Goal: Information Seeking & Learning: Learn about a topic

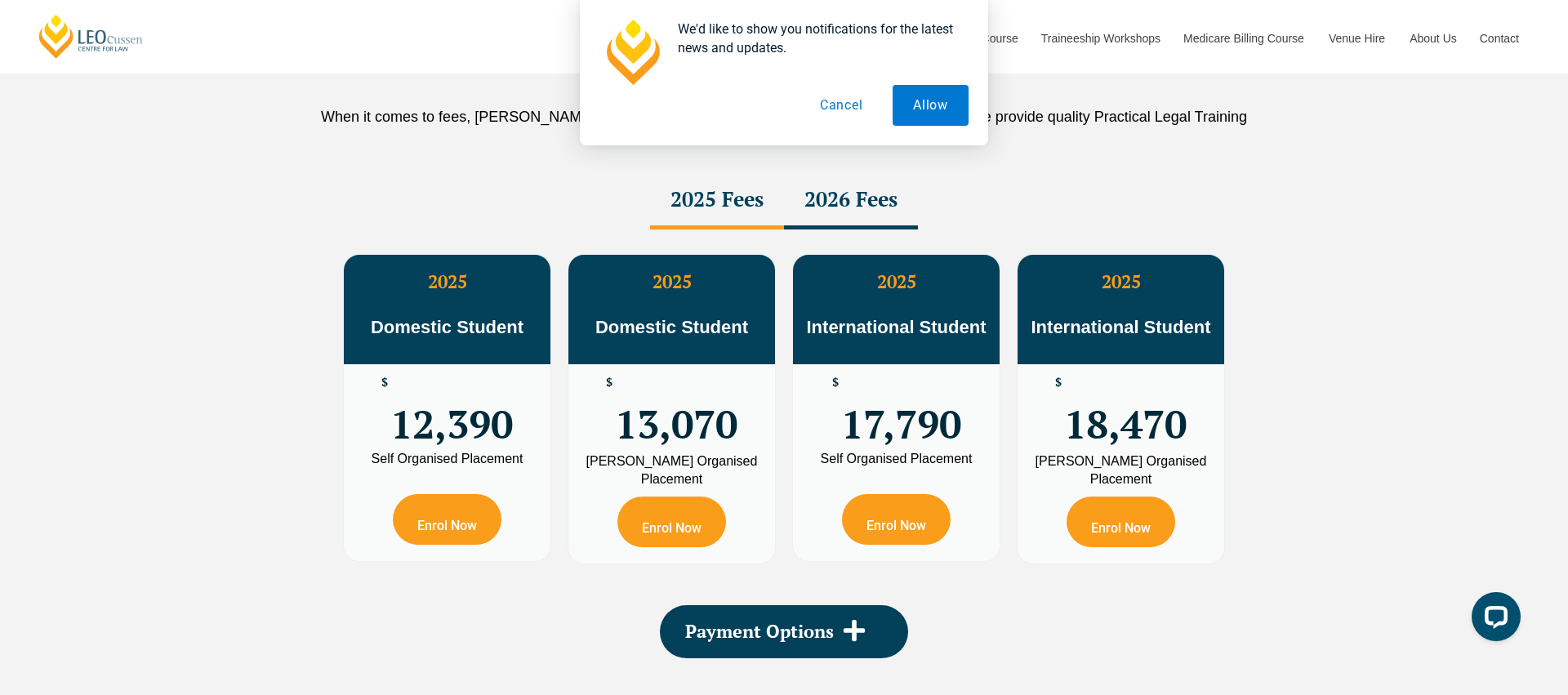
scroll to position [2875, 0]
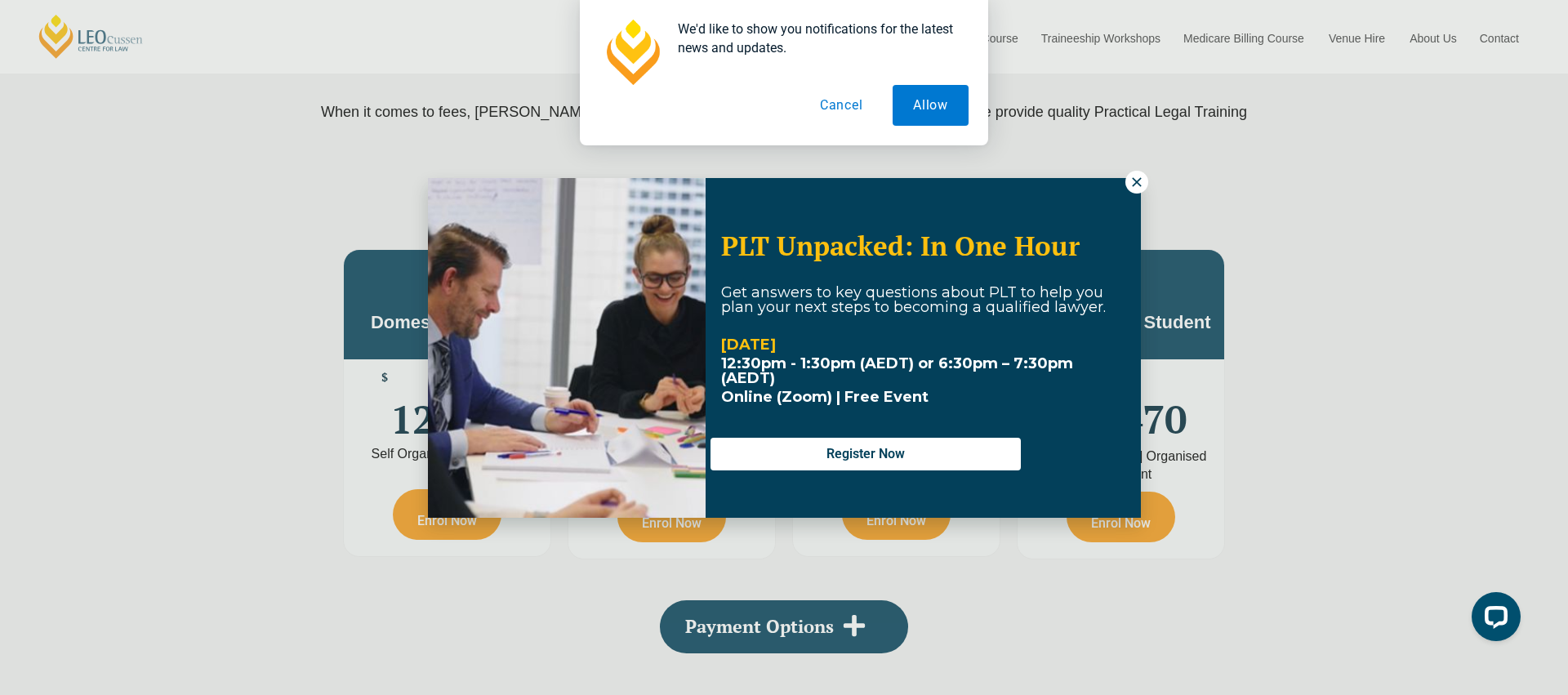
click at [1144, 180] on button at bounding box center [1137, 182] width 23 height 23
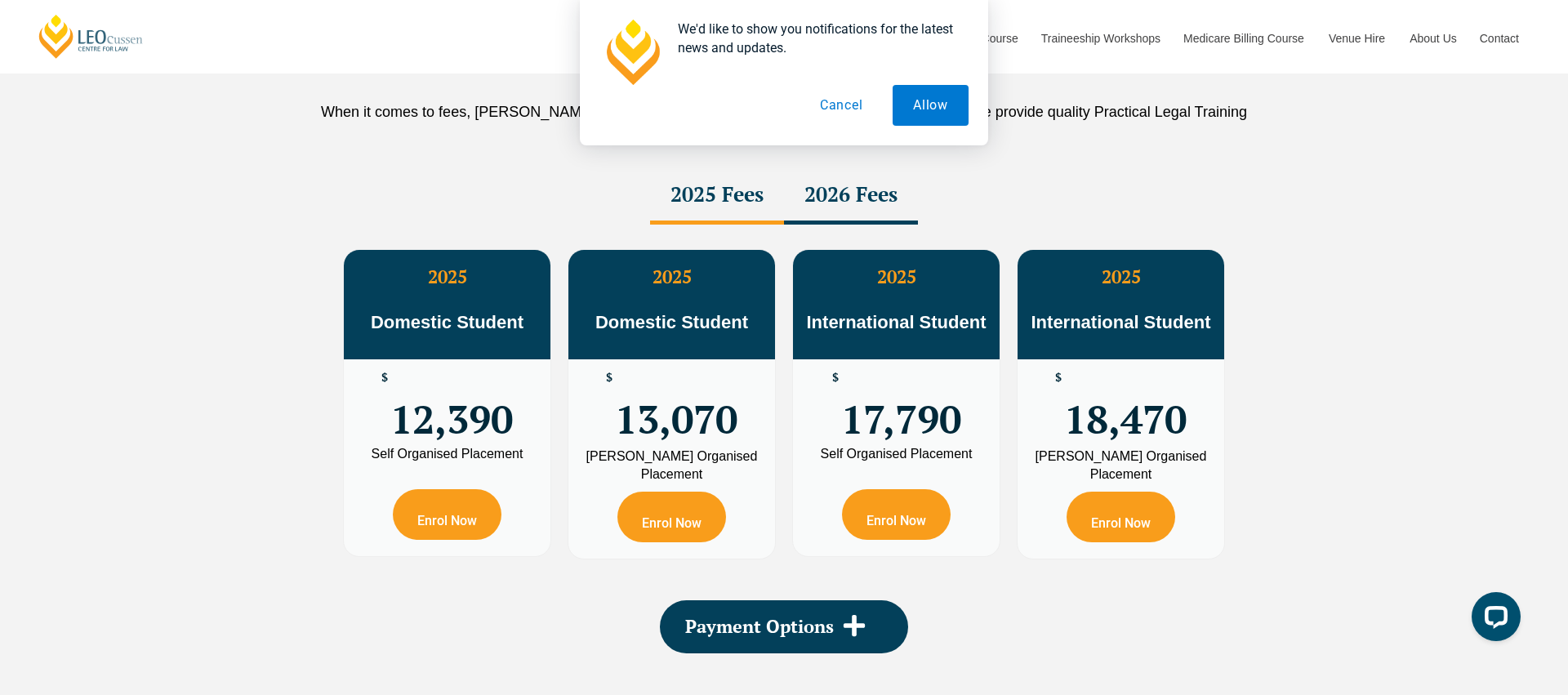
click at [844, 114] on button "Cancel" at bounding box center [842, 106] width 84 height 40
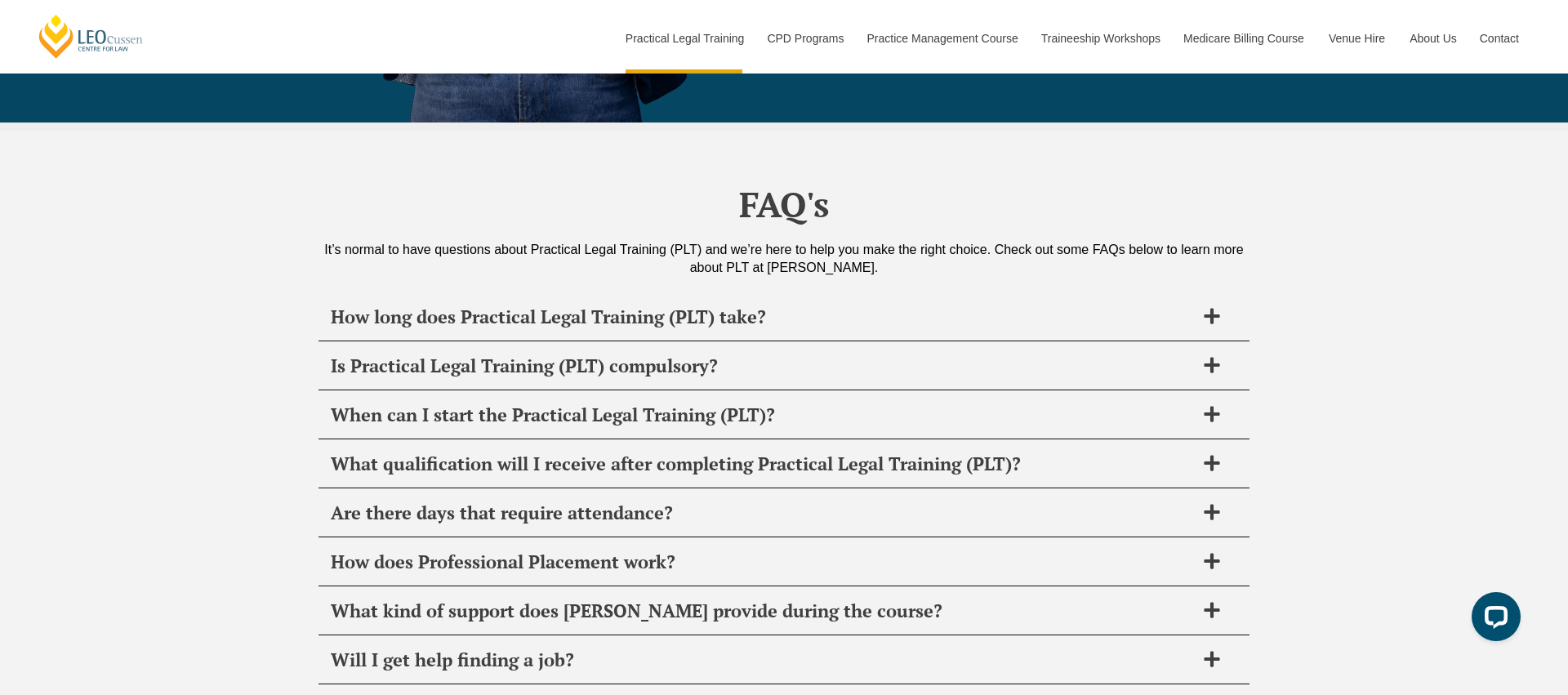
scroll to position [7788, 0]
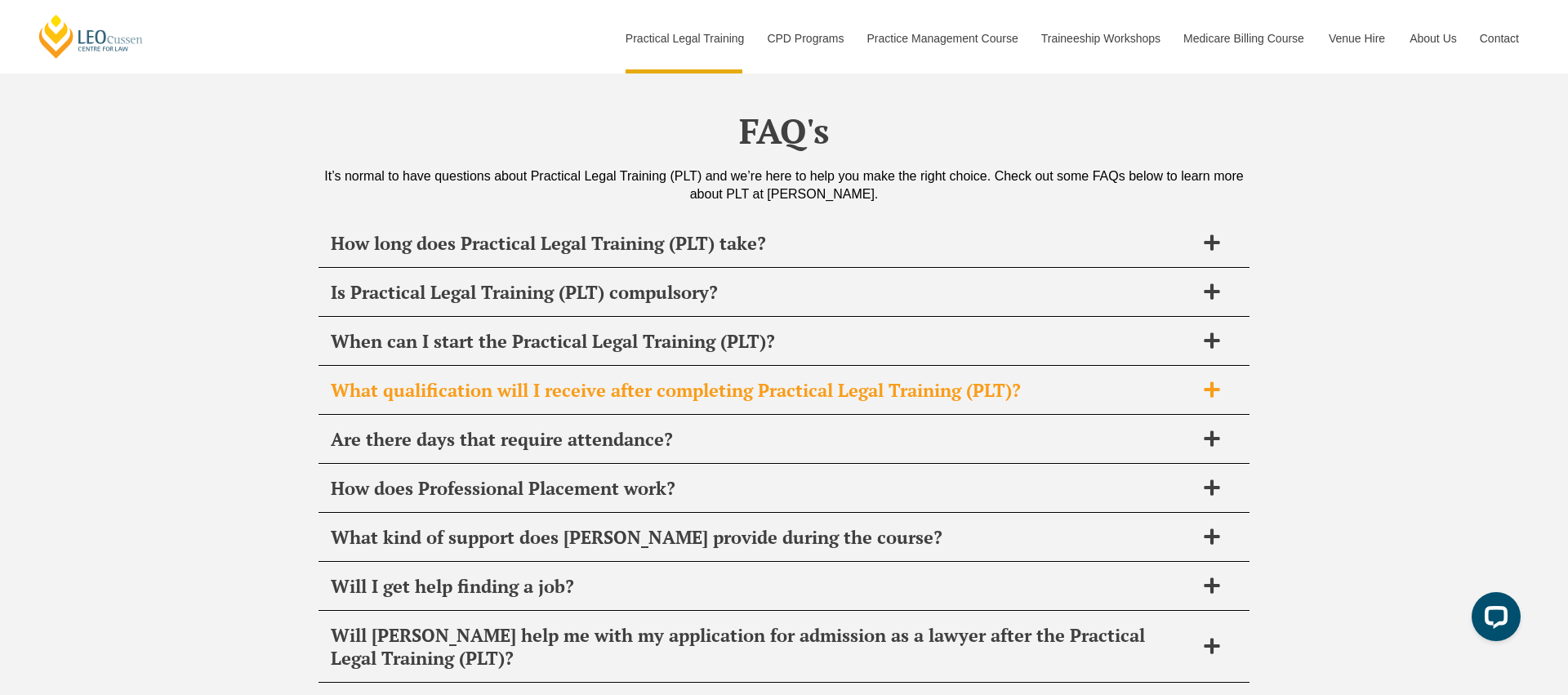
click at [1221, 381] on icon at bounding box center [1212, 390] width 18 height 18
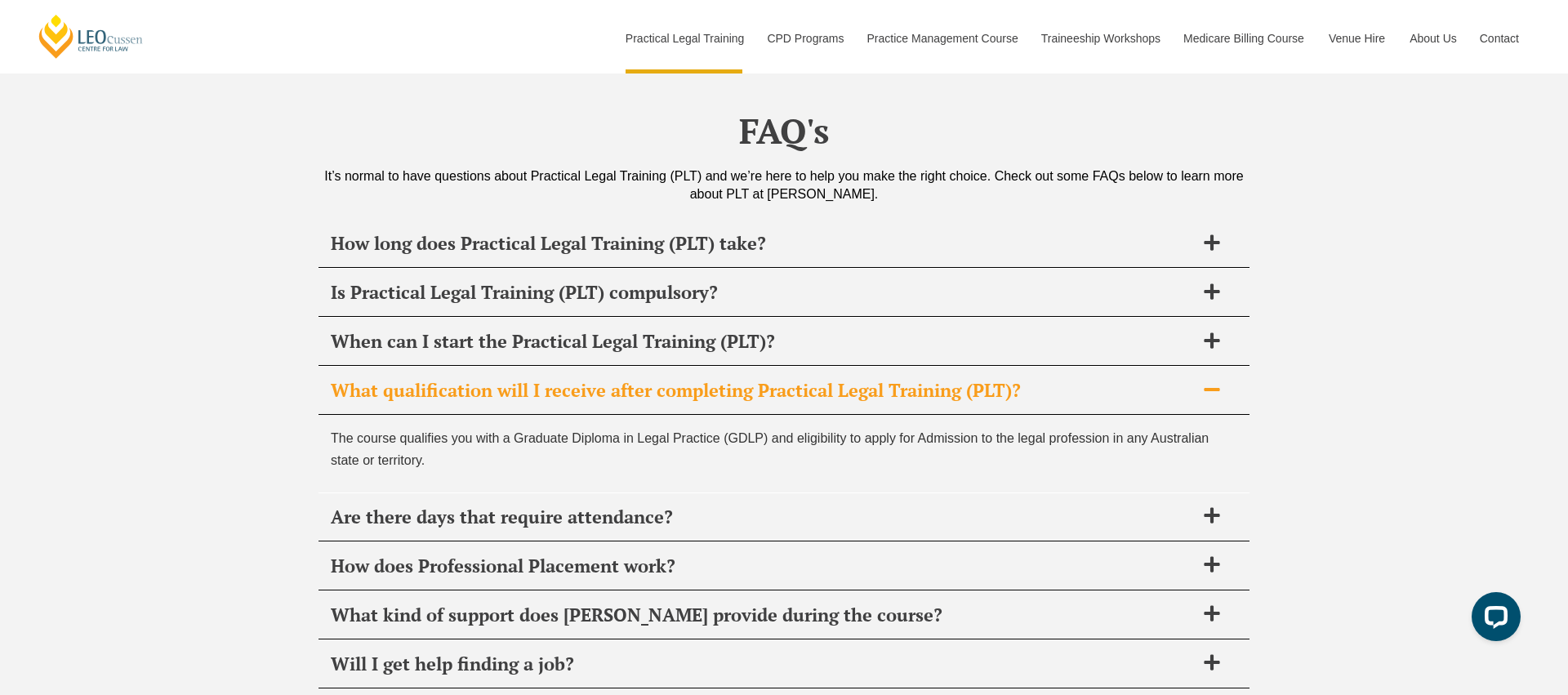
click at [1221, 381] on icon at bounding box center [1212, 390] width 18 height 18
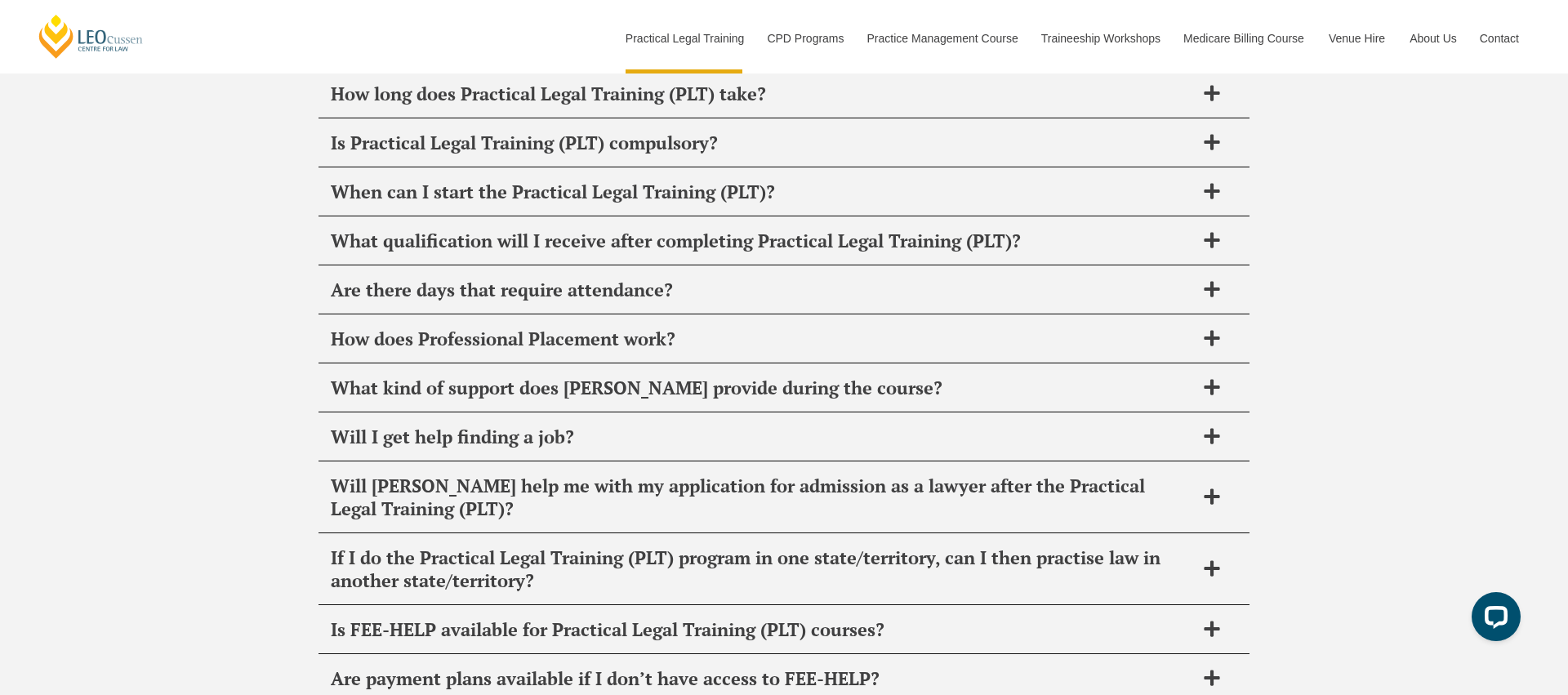
scroll to position [7956, 0]
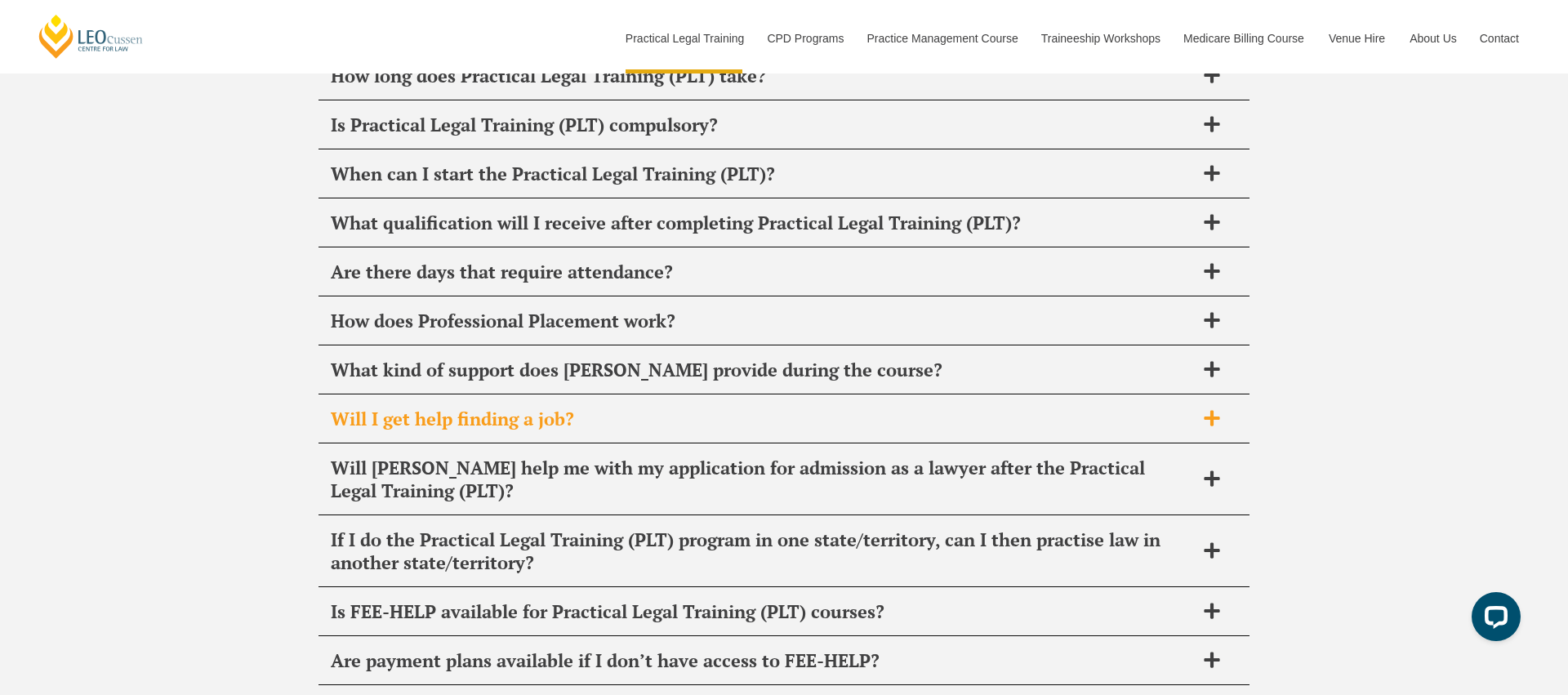
click at [1212, 410] on icon at bounding box center [1212, 418] width 16 height 16
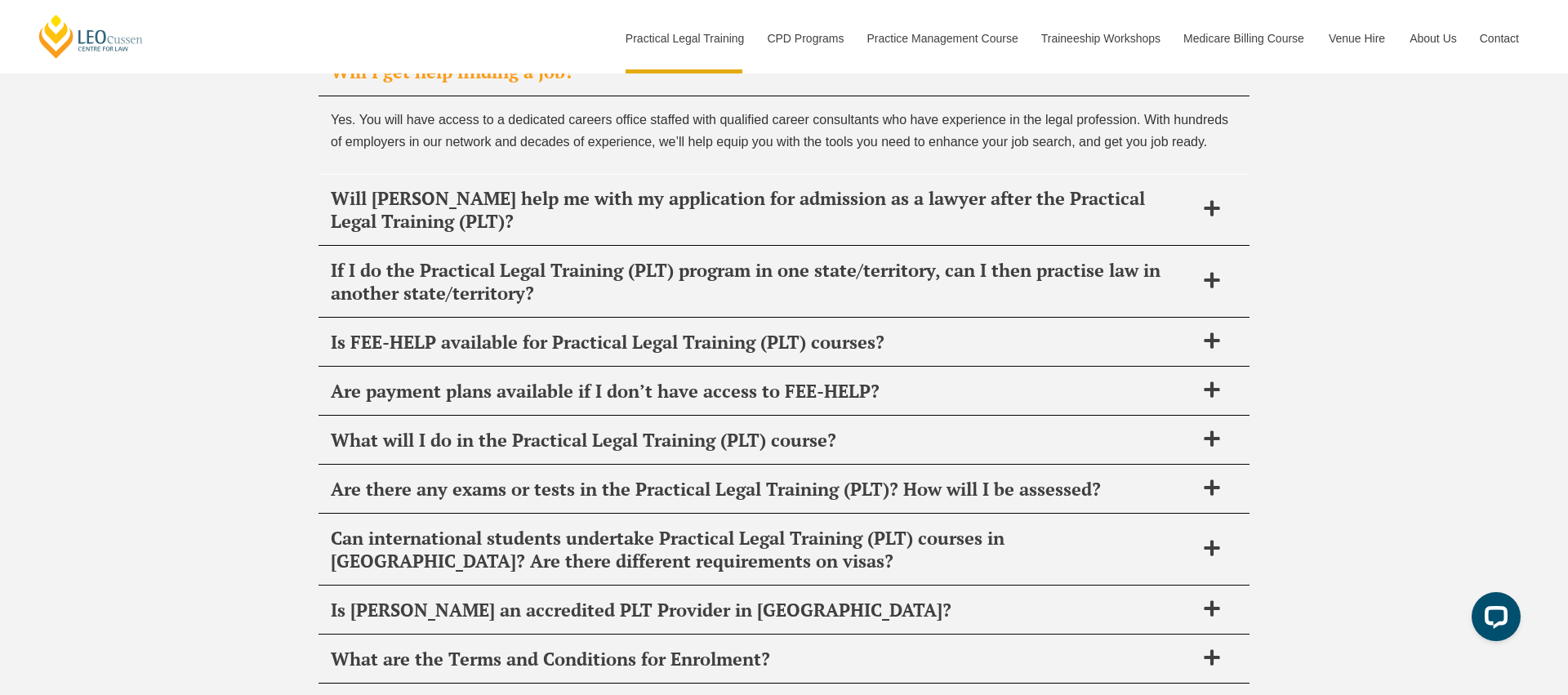
scroll to position [8307, 0]
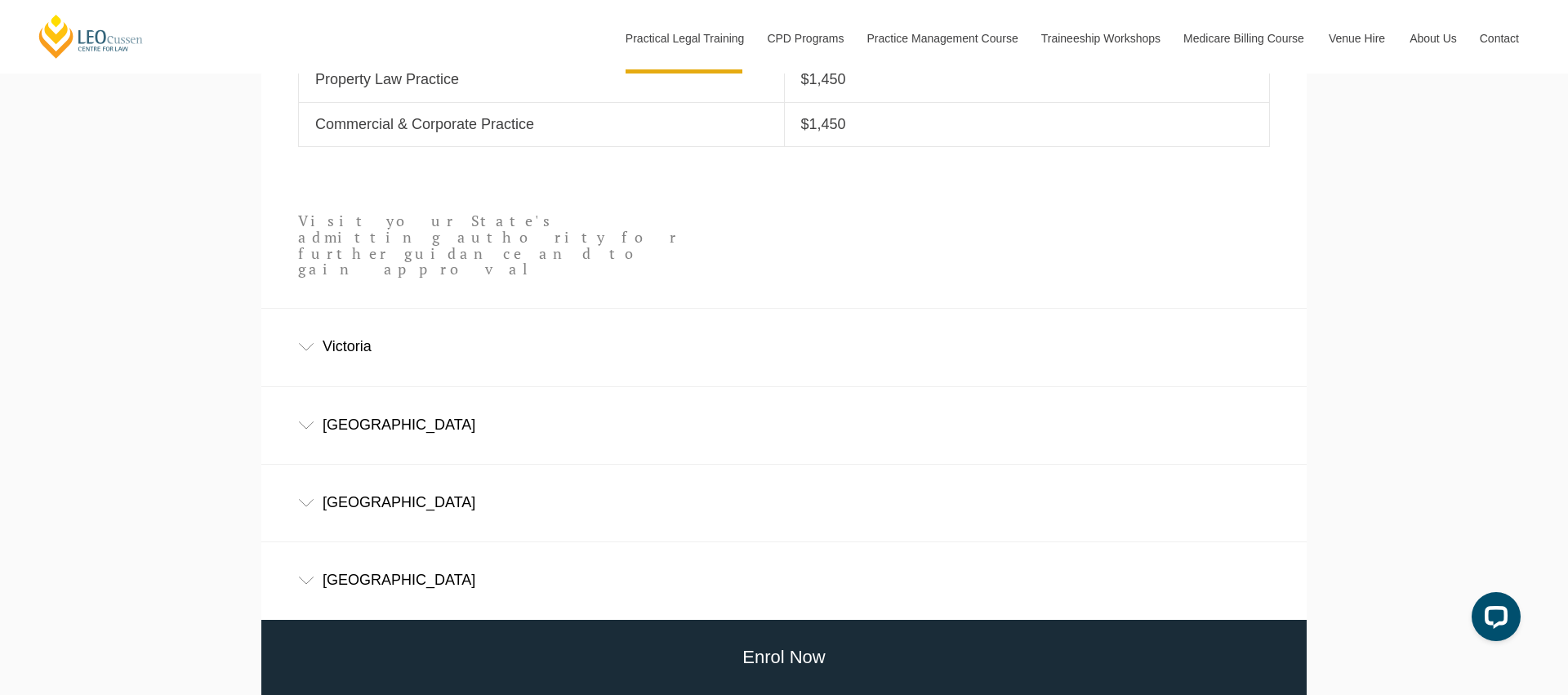
scroll to position [1030, 0]
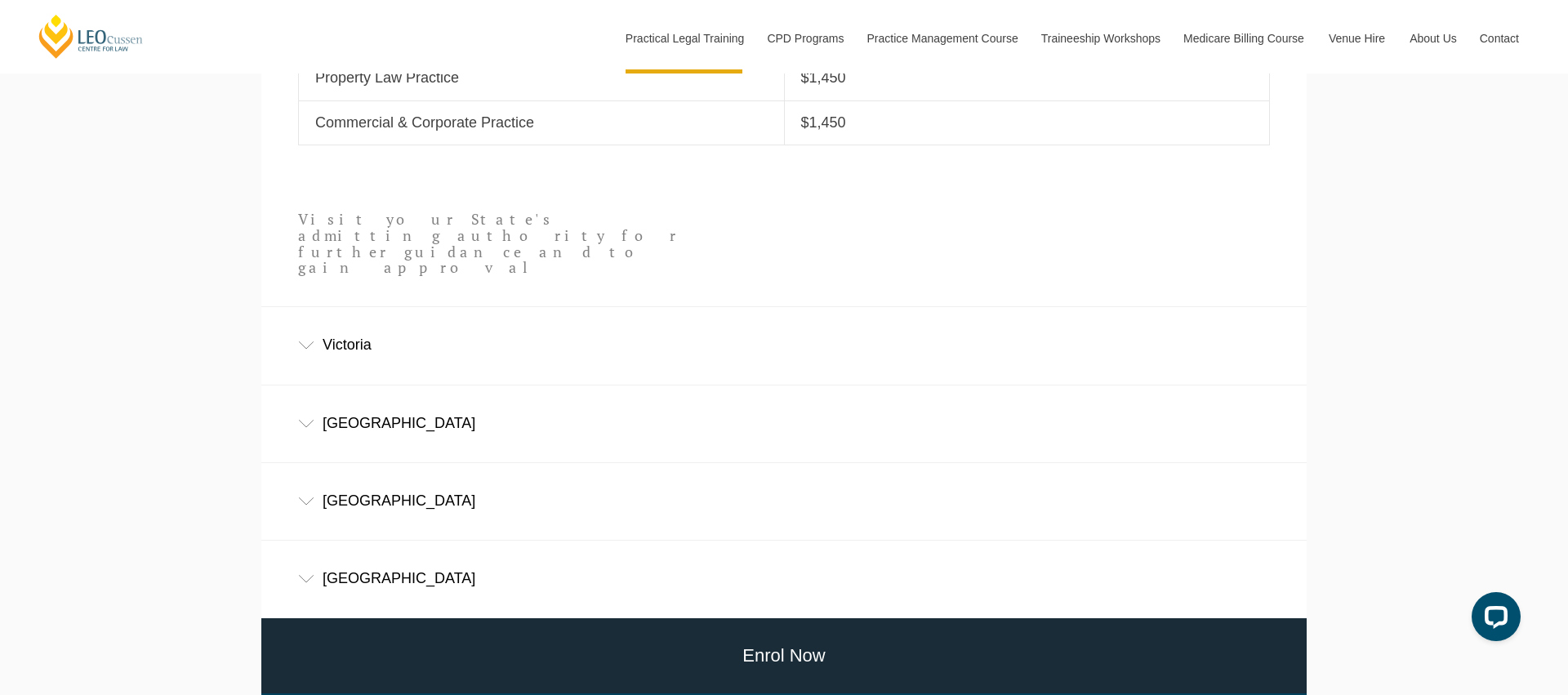
click at [471, 322] on div "Victoria" at bounding box center [784, 345] width 1046 height 76
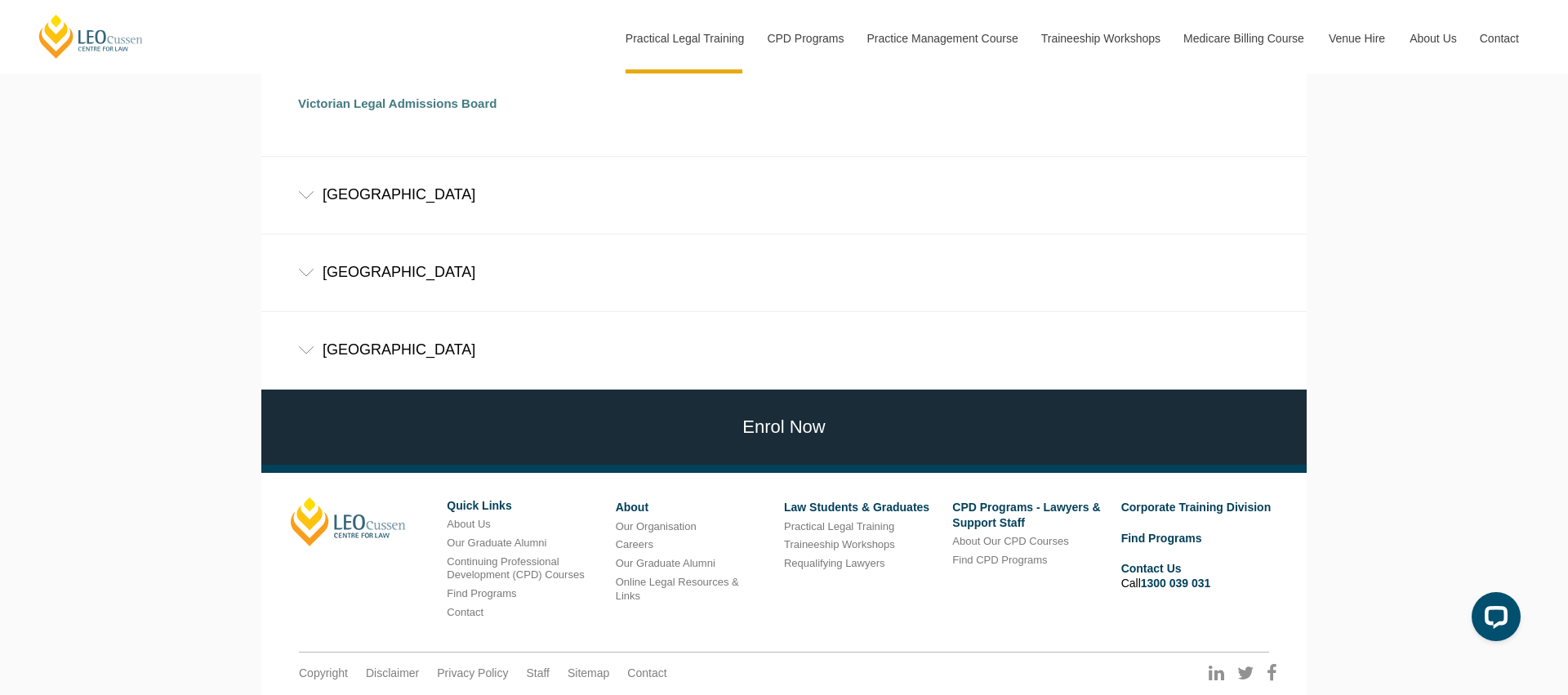
scroll to position [1357, 0]
